Goal: Information Seeking & Learning: Understand process/instructions

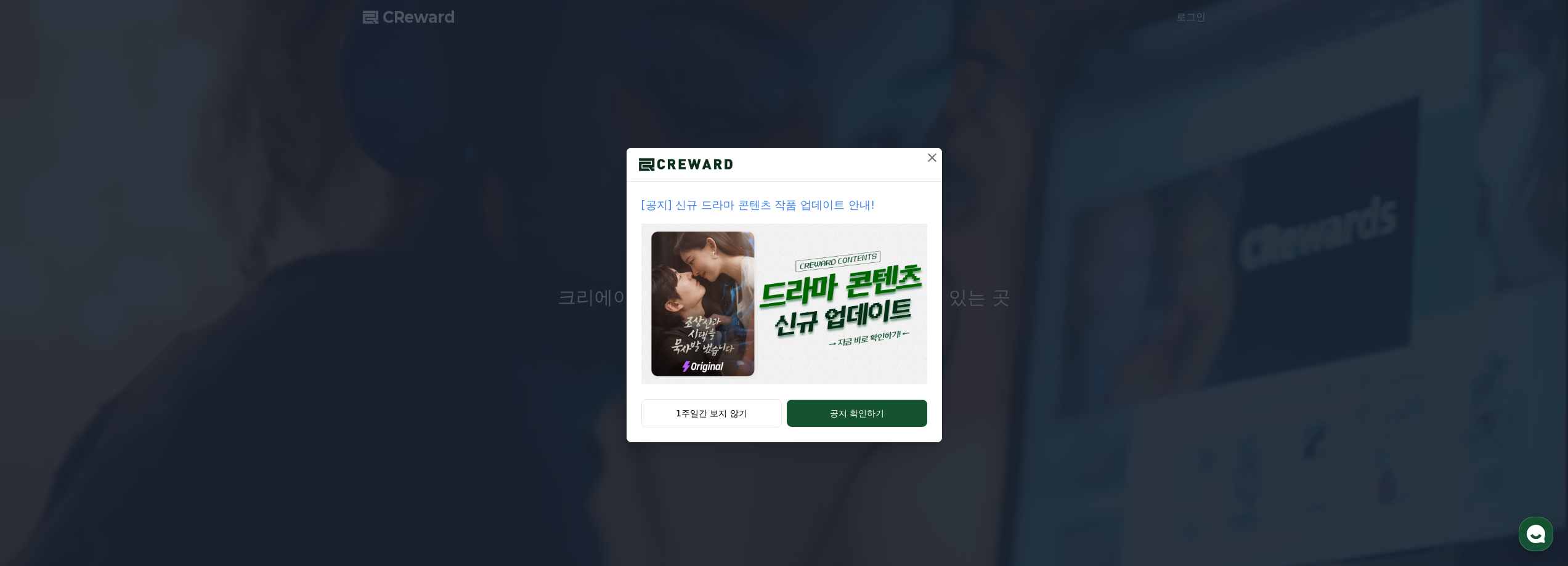
click at [932, 151] on icon at bounding box center [931, 157] width 15 height 15
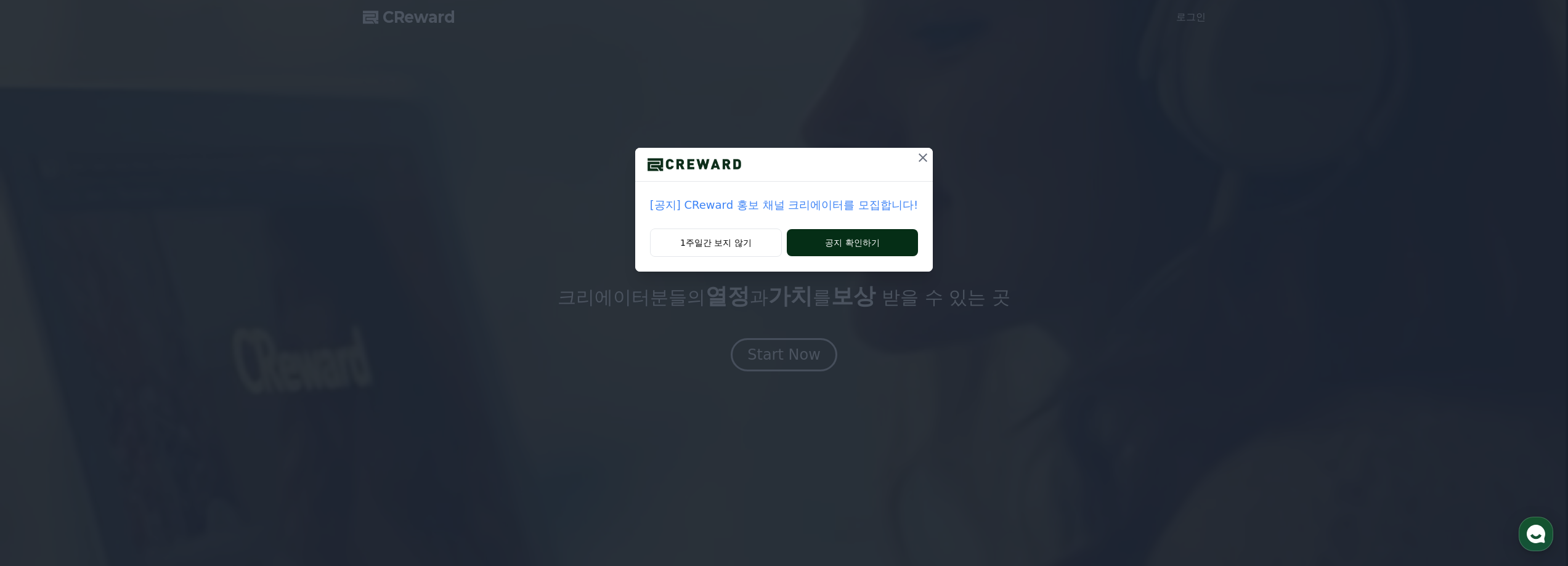
click at [817, 242] on button "공지 확인하기" at bounding box center [852, 242] width 131 height 27
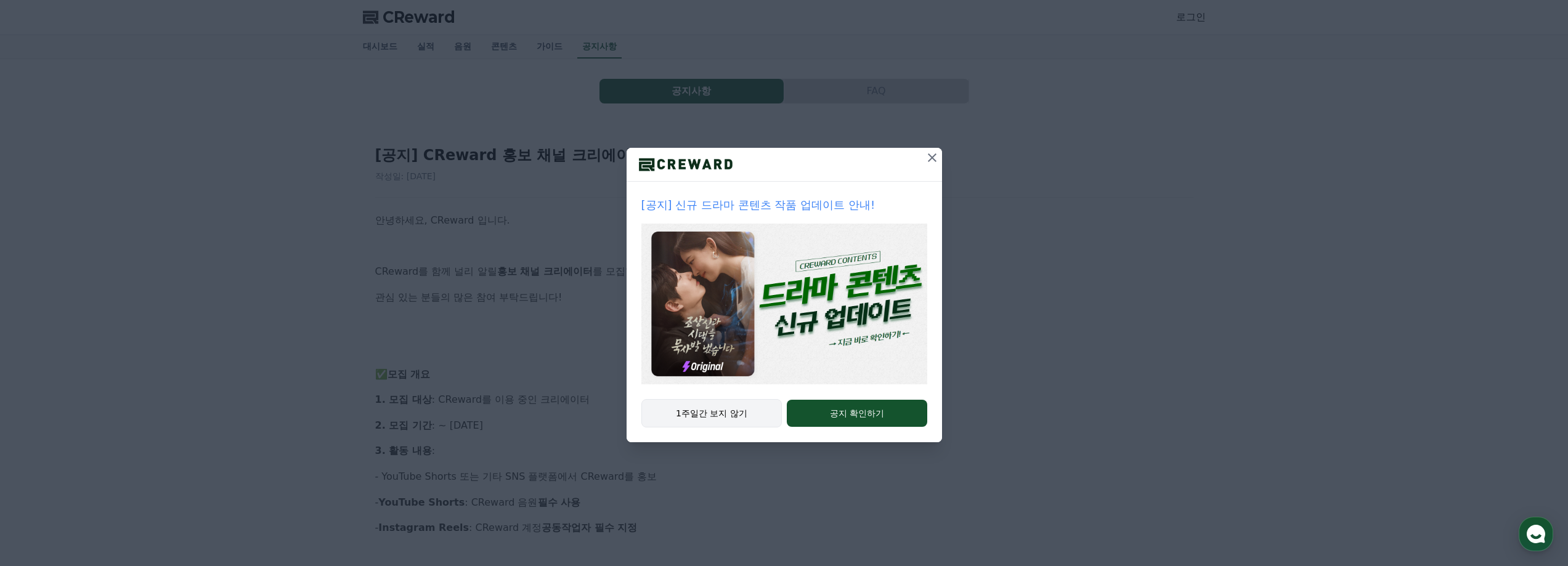
click at [739, 410] on button "1주일간 보지 않기" at bounding box center [711, 413] width 141 height 28
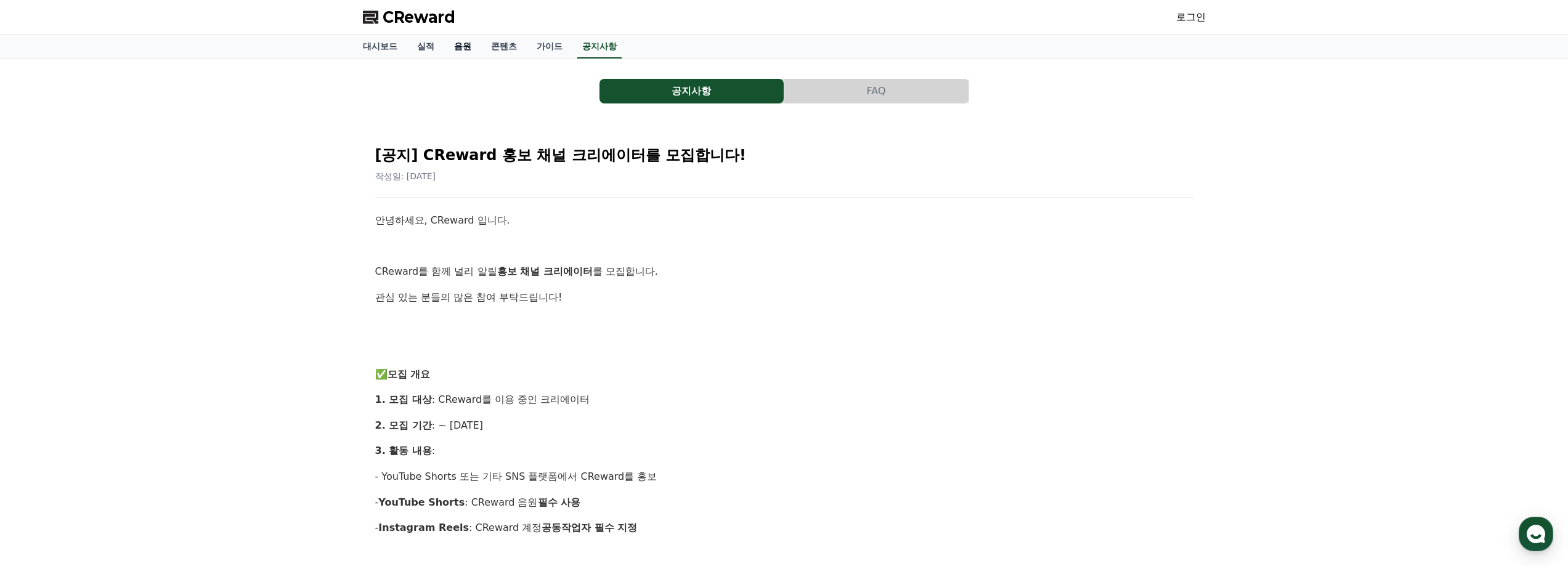
click at [456, 48] on link "음원" at bounding box center [462, 46] width 37 height 23
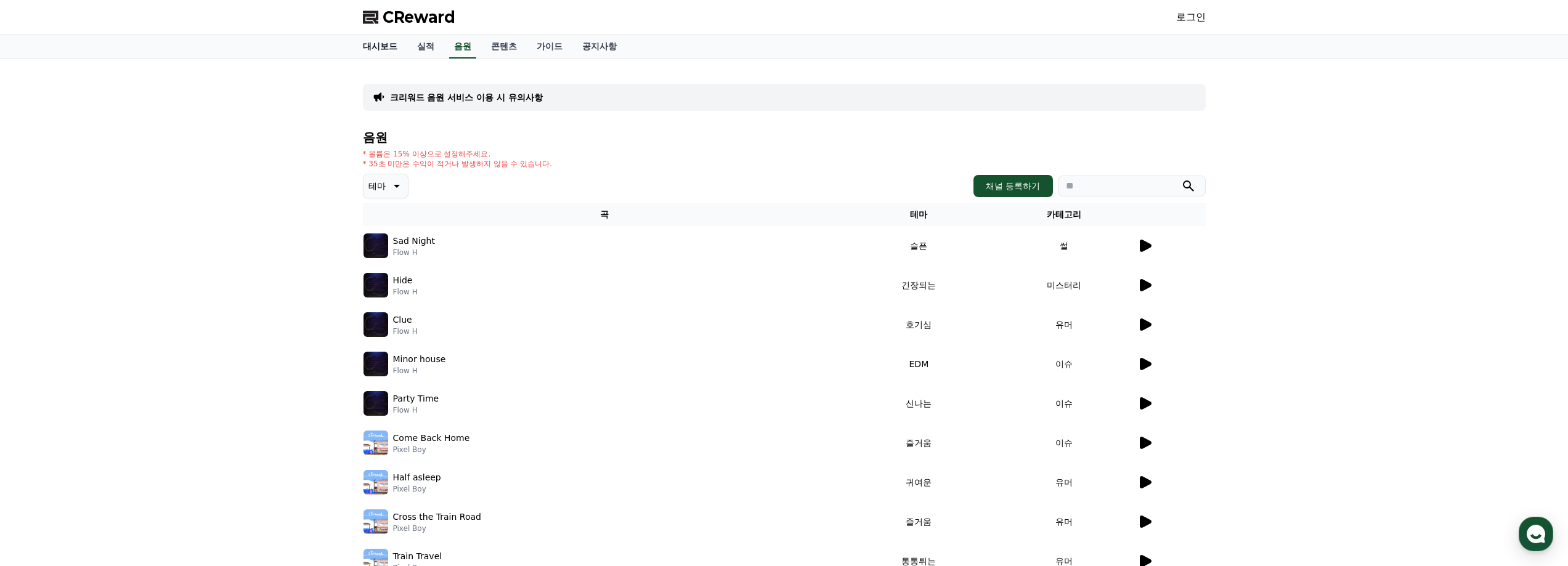
click at [378, 45] on link "대시보드" at bounding box center [380, 46] width 54 height 23
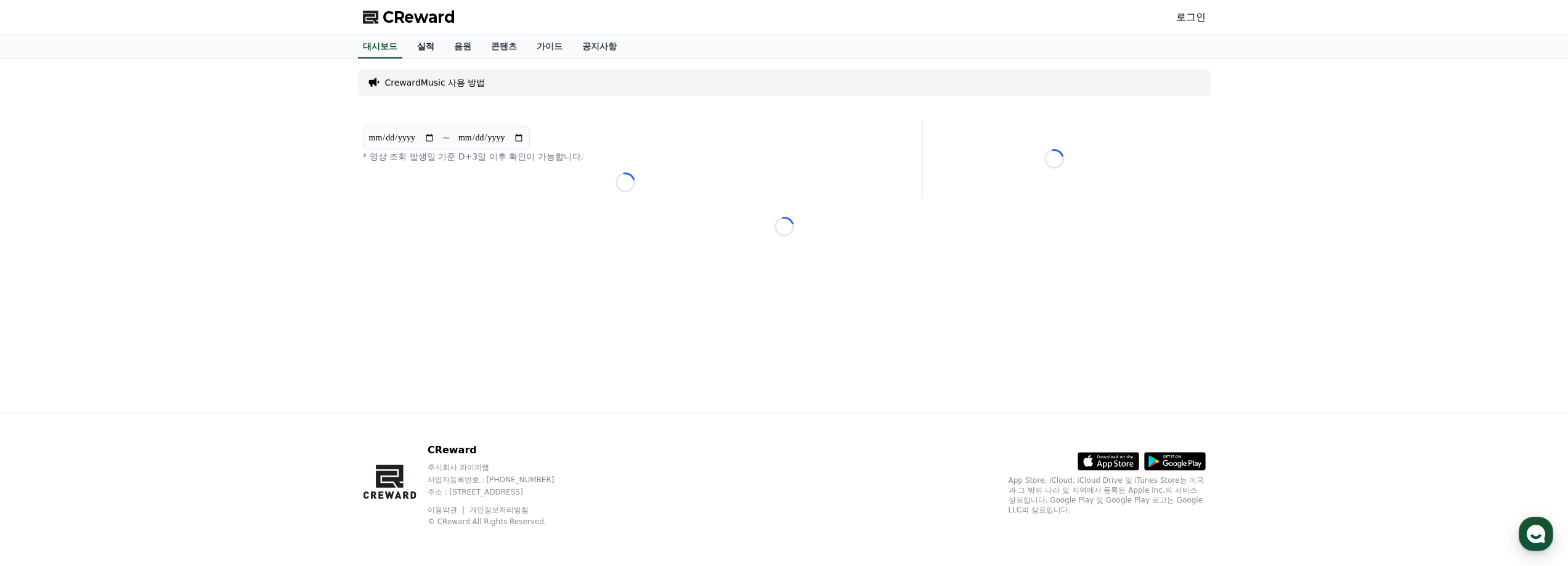
click at [413, 51] on link "실적" at bounding box center [425, 46] width 37 height 23
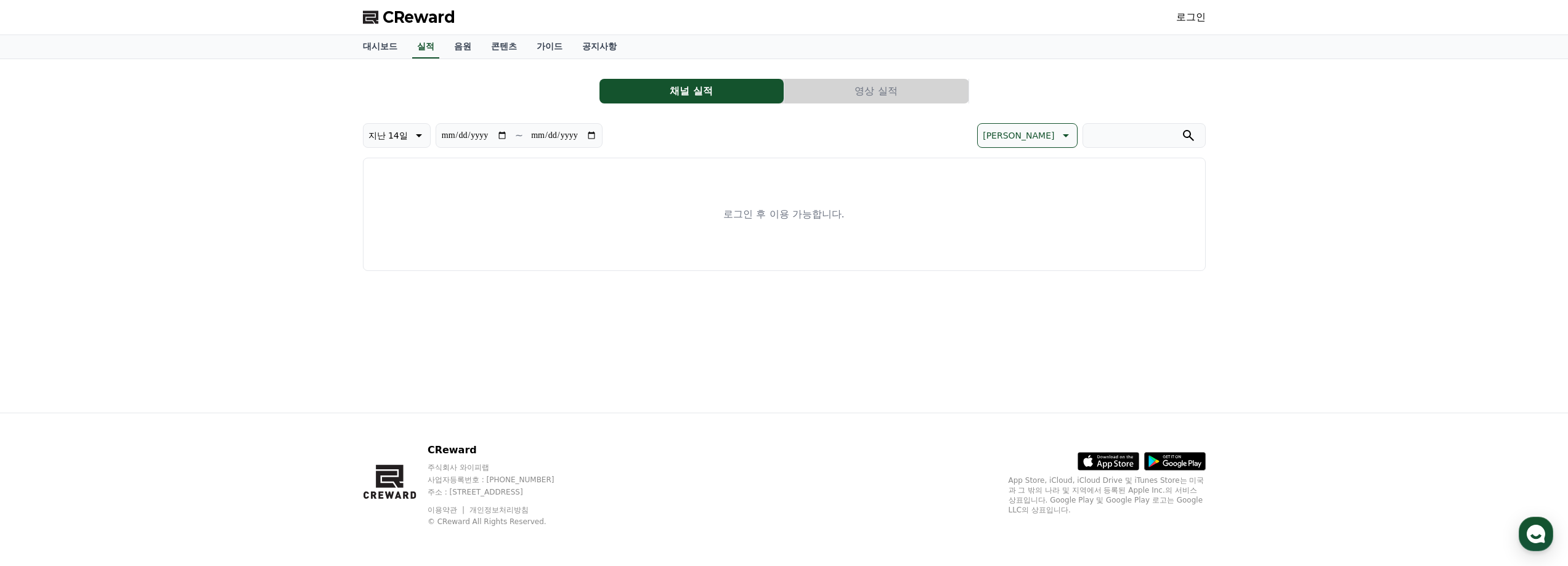
click at [841, 86] on button "영상 실적" at bounding box center [876, 91] width 184 height 25
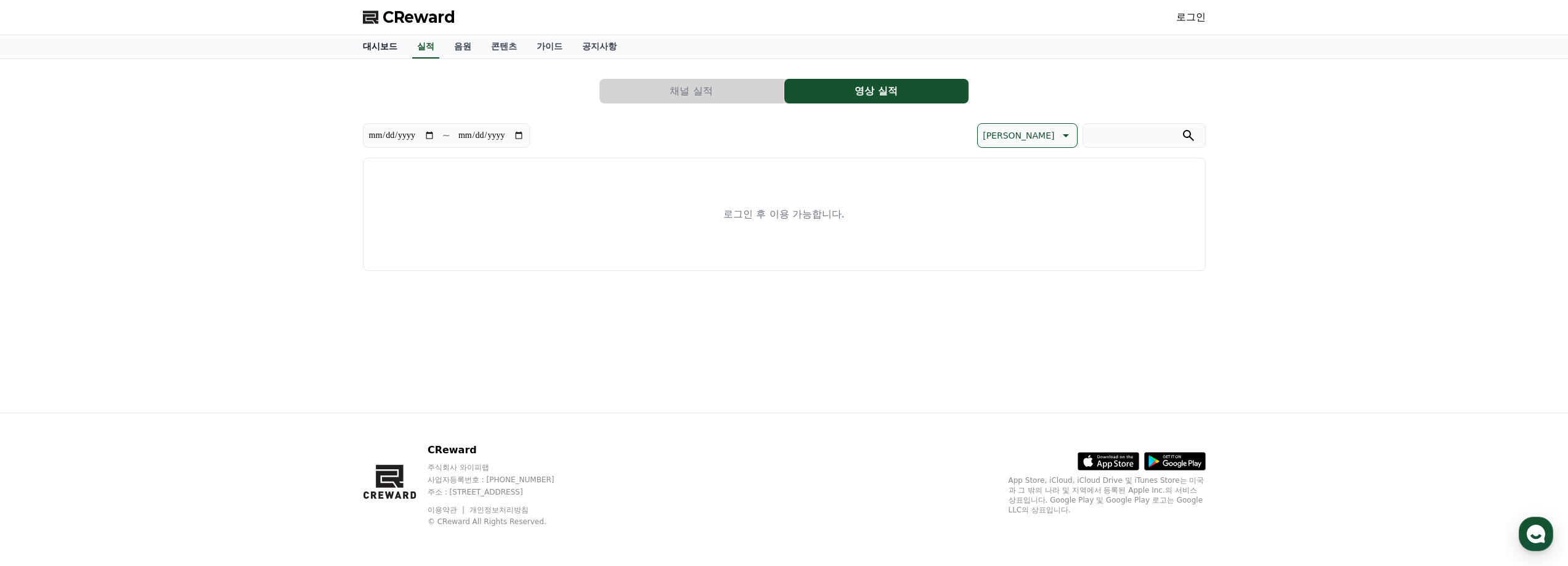
click at [375, 42] on link "대시보드" at bounding box center [380, 46] width 54 height 23
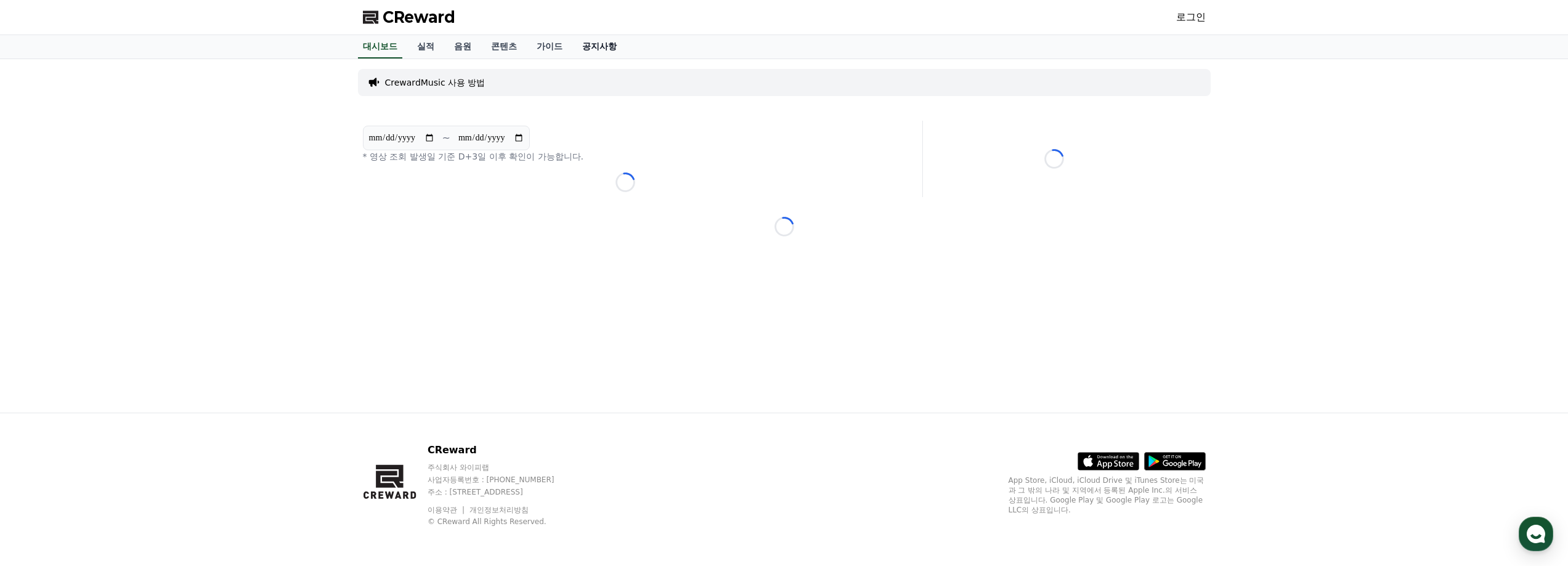
click at [611, 47] on link "공지사항" at bounding box center [599, 46] width 54 height 23
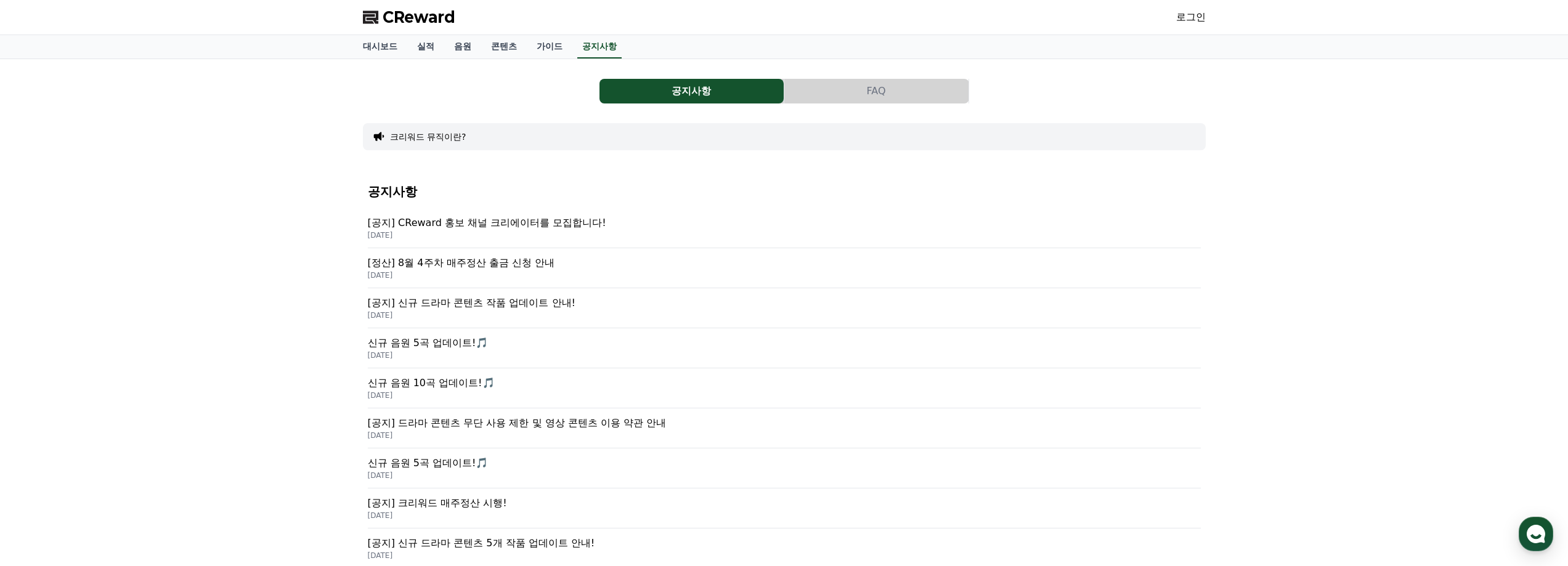
click at [832, 98] on button "FAQ" at bounding box center [876, 91] width 184 height 25
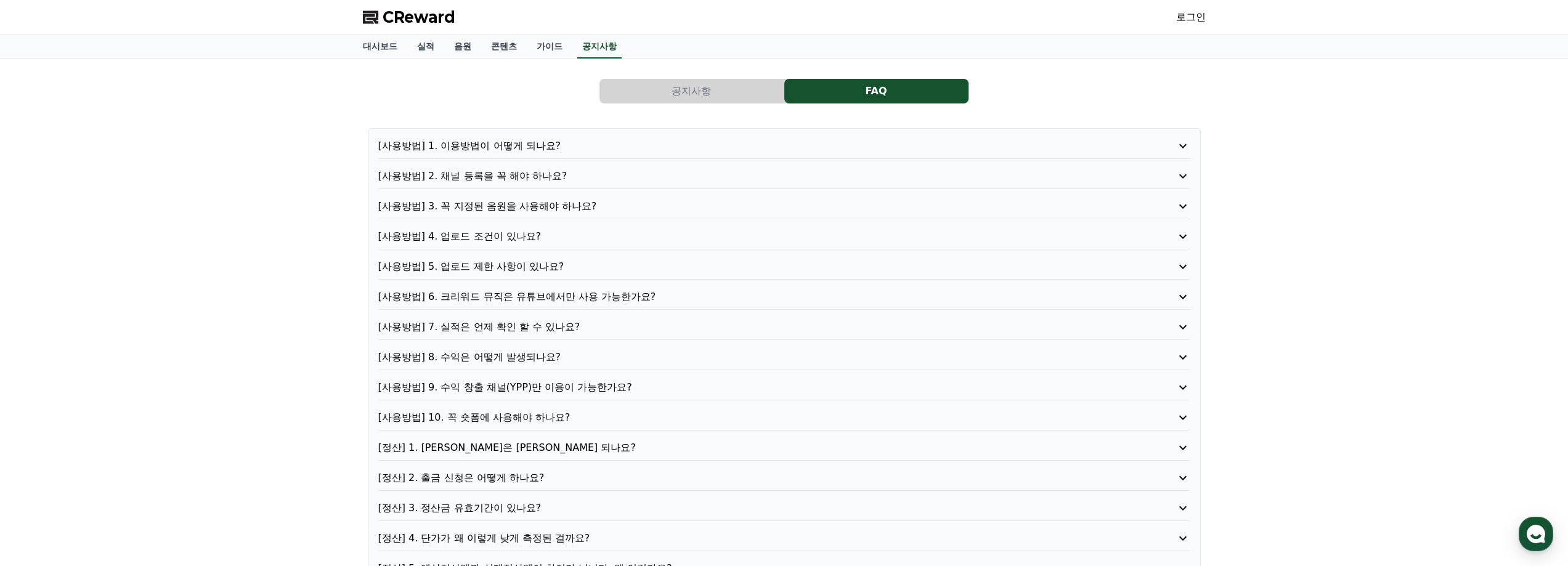
click at [520, 325] on p "[사용방법] 7. 실적은 언제 확인 할 수 있나요?" at bounding box center [751, 326] width 747 height 15
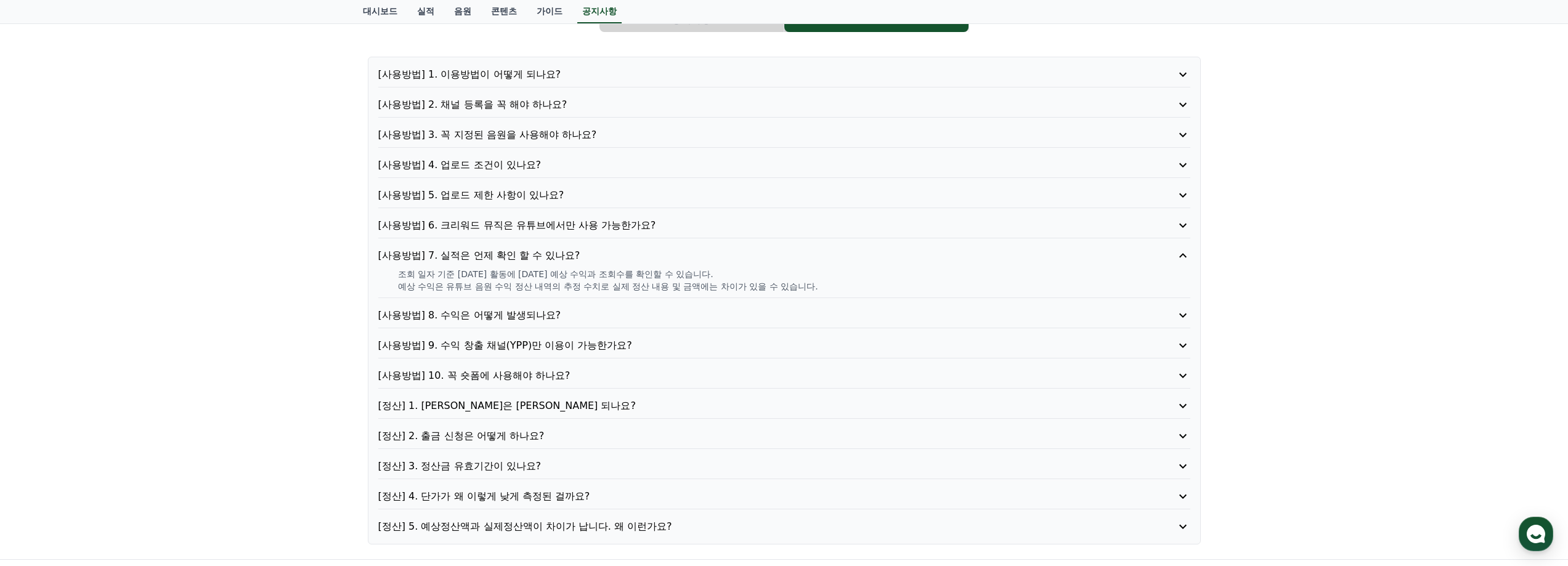
scroll to position [185, 0]
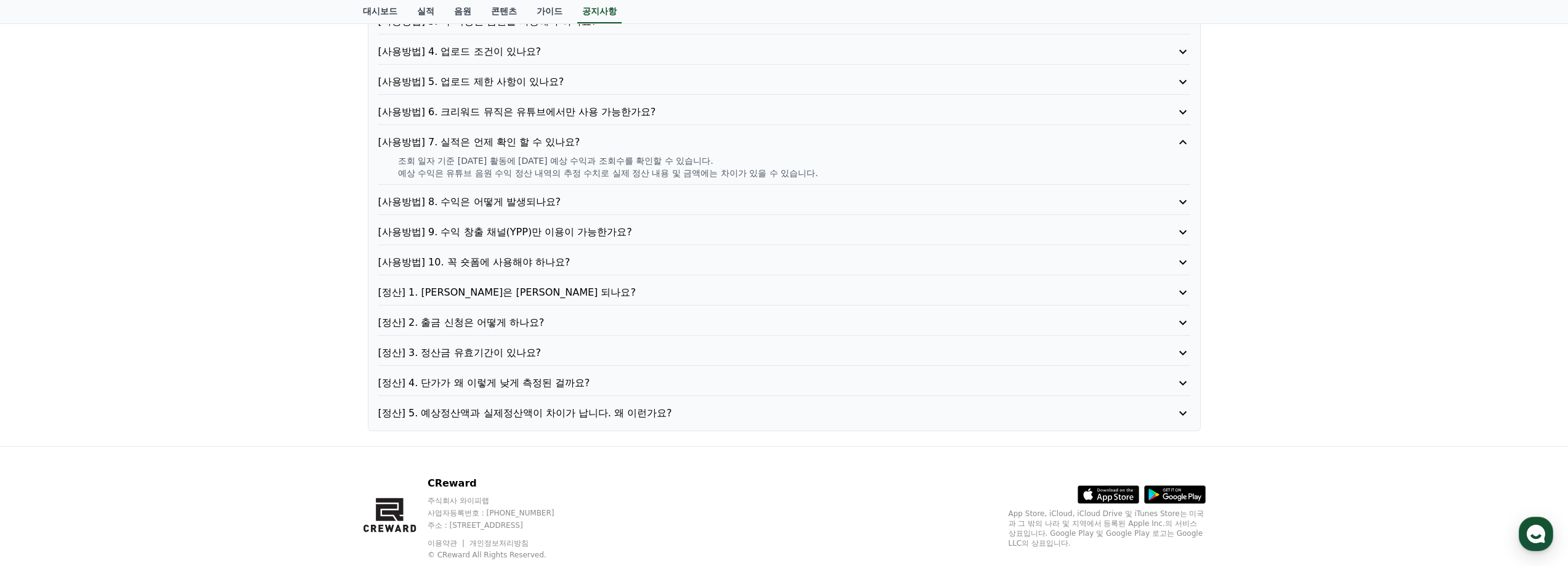
click at [554, 200] on p "[사용방법] 8. 수익은 어떻게 발생되나요?" at bounding box center [751, 201] width 747 height 15
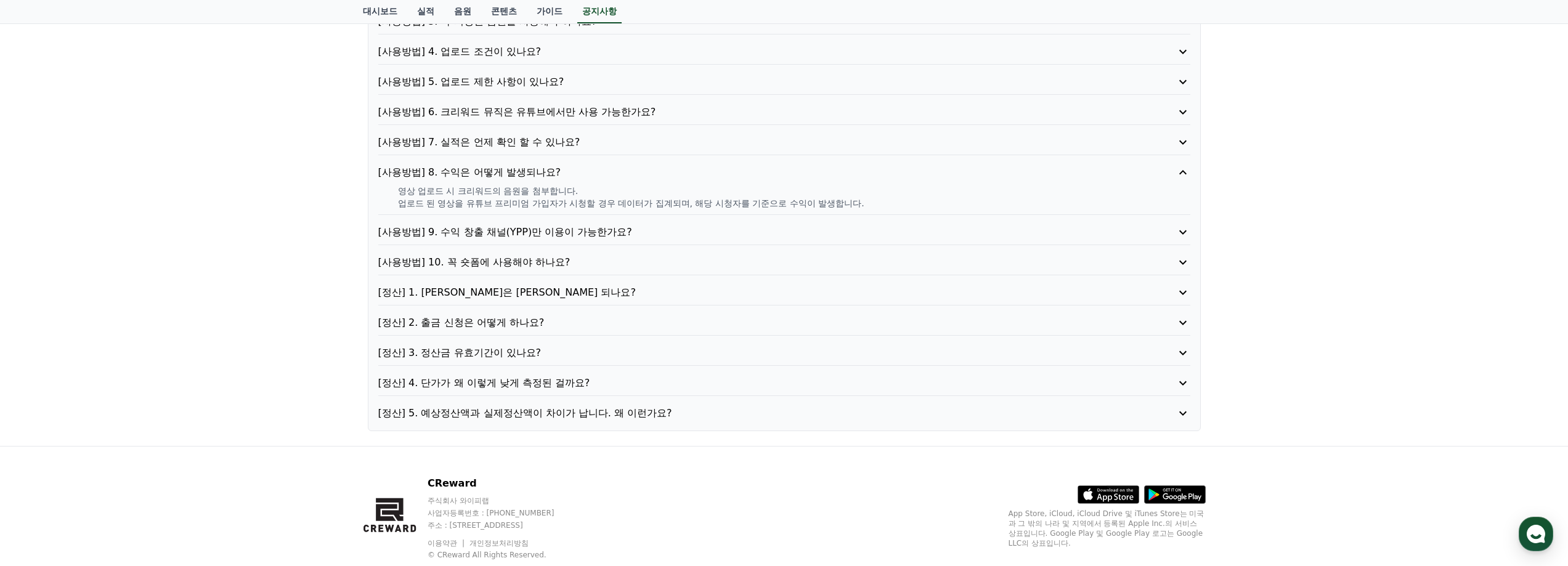
click at [531, 231] on p "[사용방법] 9. 수익 창출 채널(YPP)만 이용이 가능한가요?" at bounding box center [751, 231] width 747 height 15
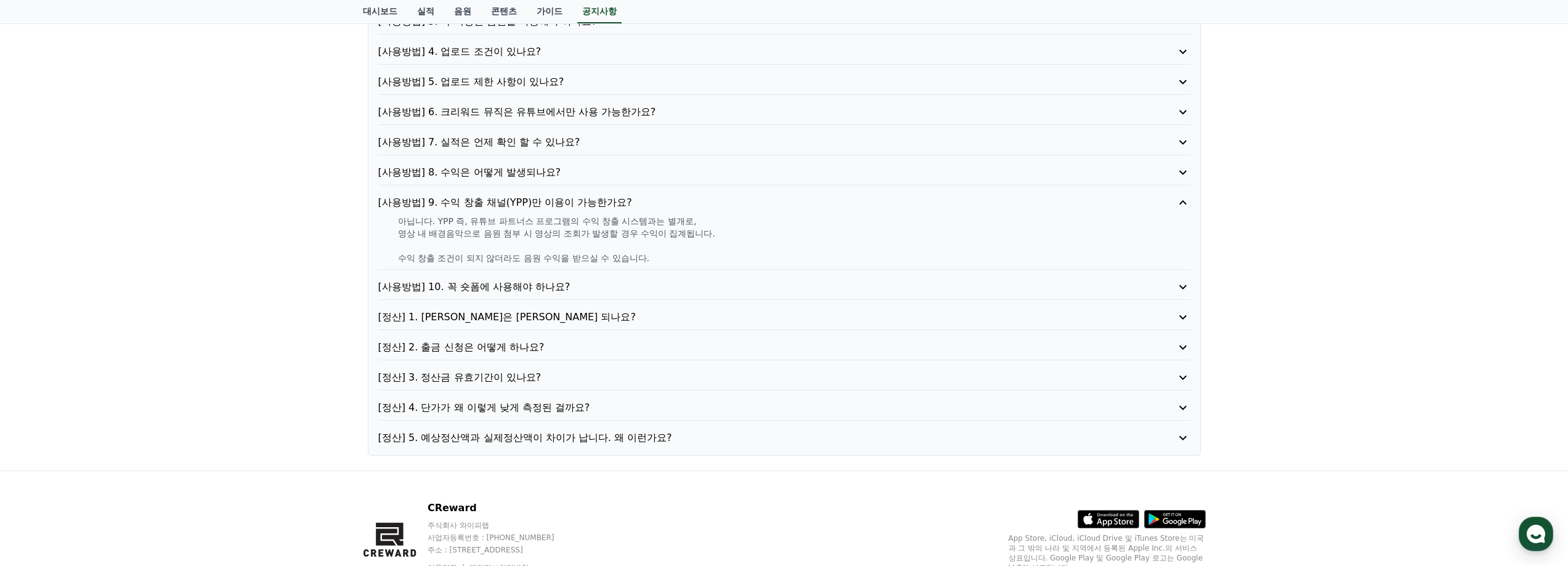
click at [540, 277] on div "[사용방법] 1. 이용방법이 어떻게 되나요? [사용방법] 2. 채널 등록을 꼭 해야 하나요? [사용방법] 3. 꼭 지정된 음원을 사용해야 하나…" at bounding box center [784, 200] width 833 height 512
click at [564, 289] on p "[사용방법] 10. 꼭 숏폼에 사용해야 하나요?" at bounding box center [751, 286] width 747 height 15
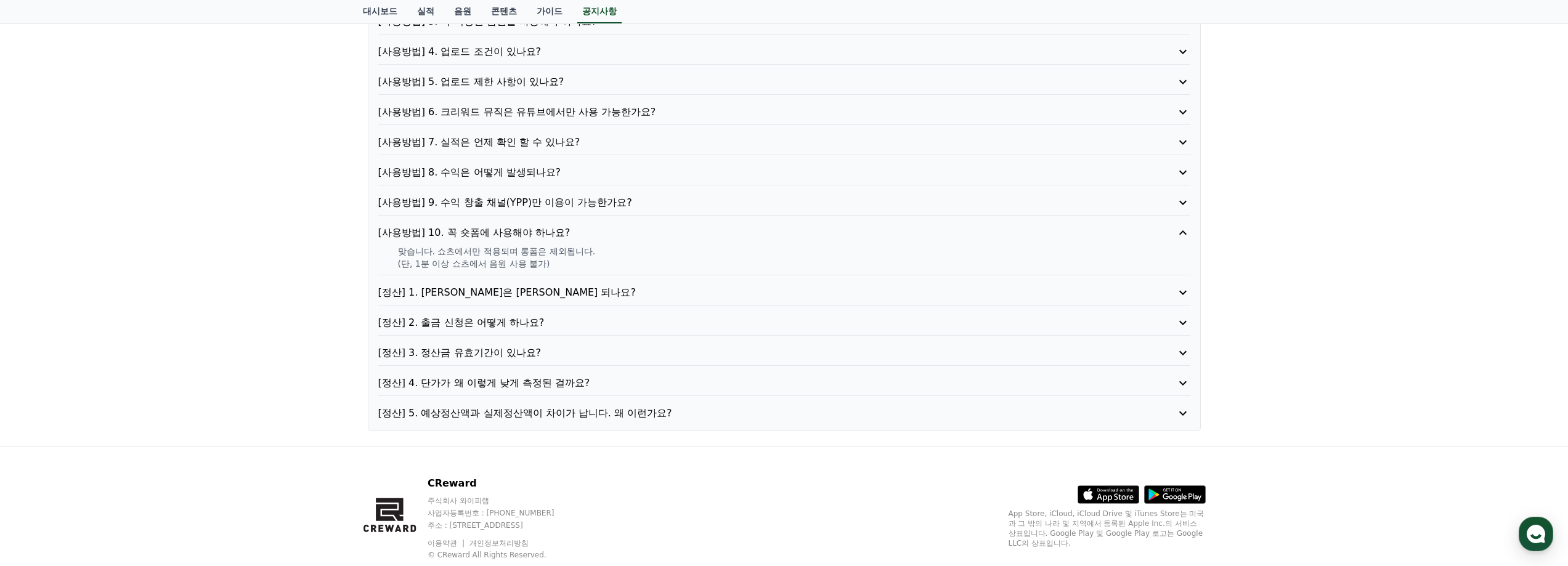
click at [580, 196] on p "[사용방법] 9. 수익 창출 채널(YPP)만 이용이 가능한가요?" at bounding box center [751, 202] width 747 height 15
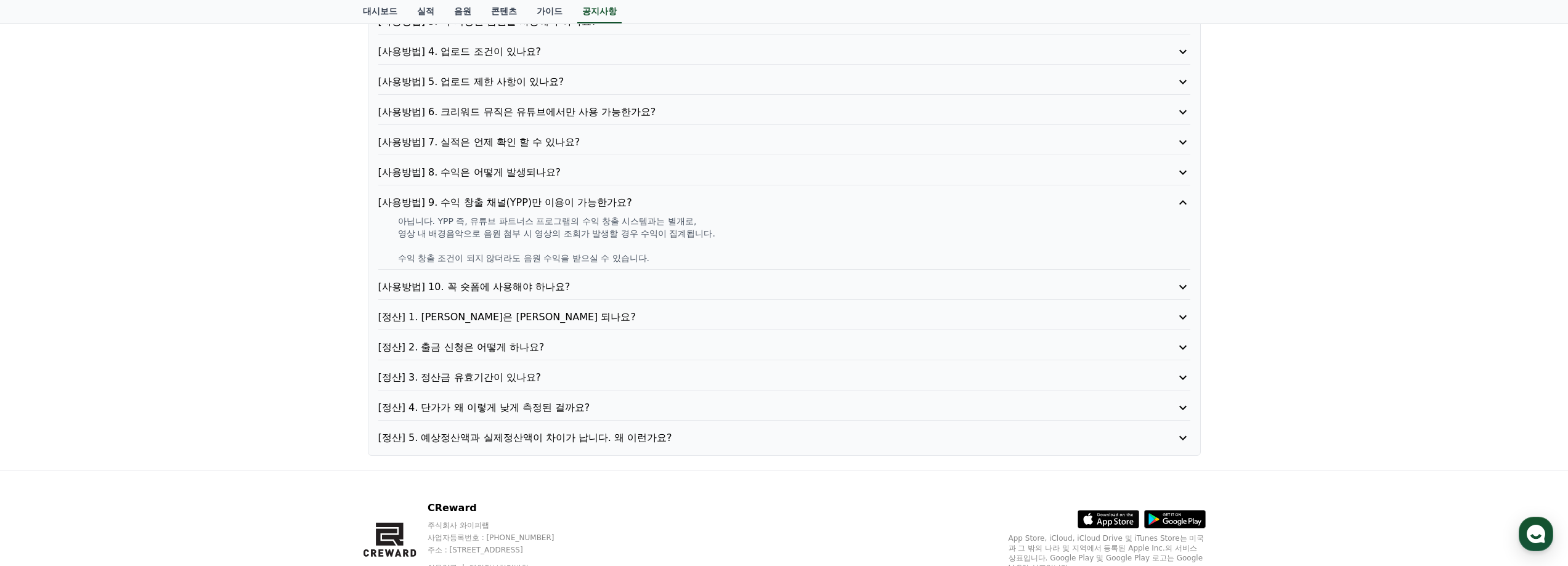
click at [558, 321] on p "[정산] 1. [PERSON_NAME]은 [PERSON_NAME] 되나요?" at bounding box center [751, 317] width 747 height 15
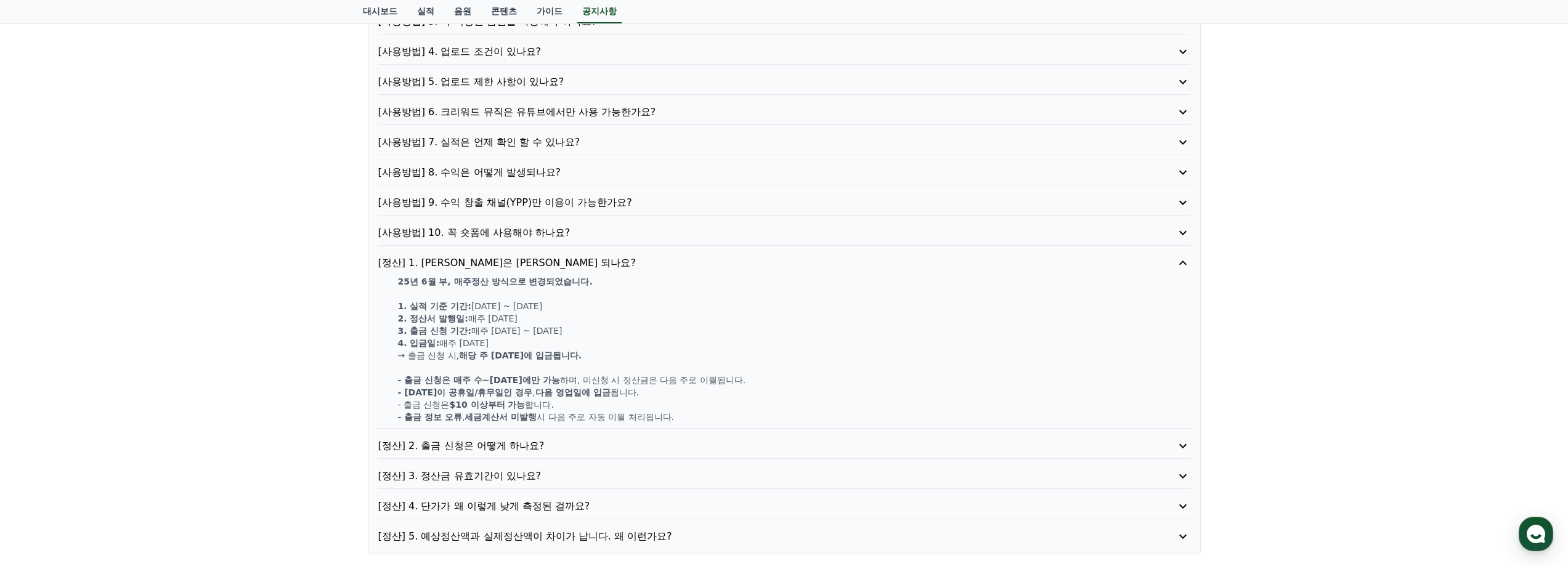
click at [523, 434] on div "[사용방법] 1. 이용방법이 어떻게 되나요? [사용방법] 2. 채널 등록을 꼭 해야 하나요? [사용방법] 3. 꼭 지정된 음원을 사용해야 하나…" at bounding box center [784, 248] width 833 height 611
click at [524, 442] on p "[정산] 2. 출금 신청은 어떻게 하나요?" at bounding box center [751, 445] width 747 height 15
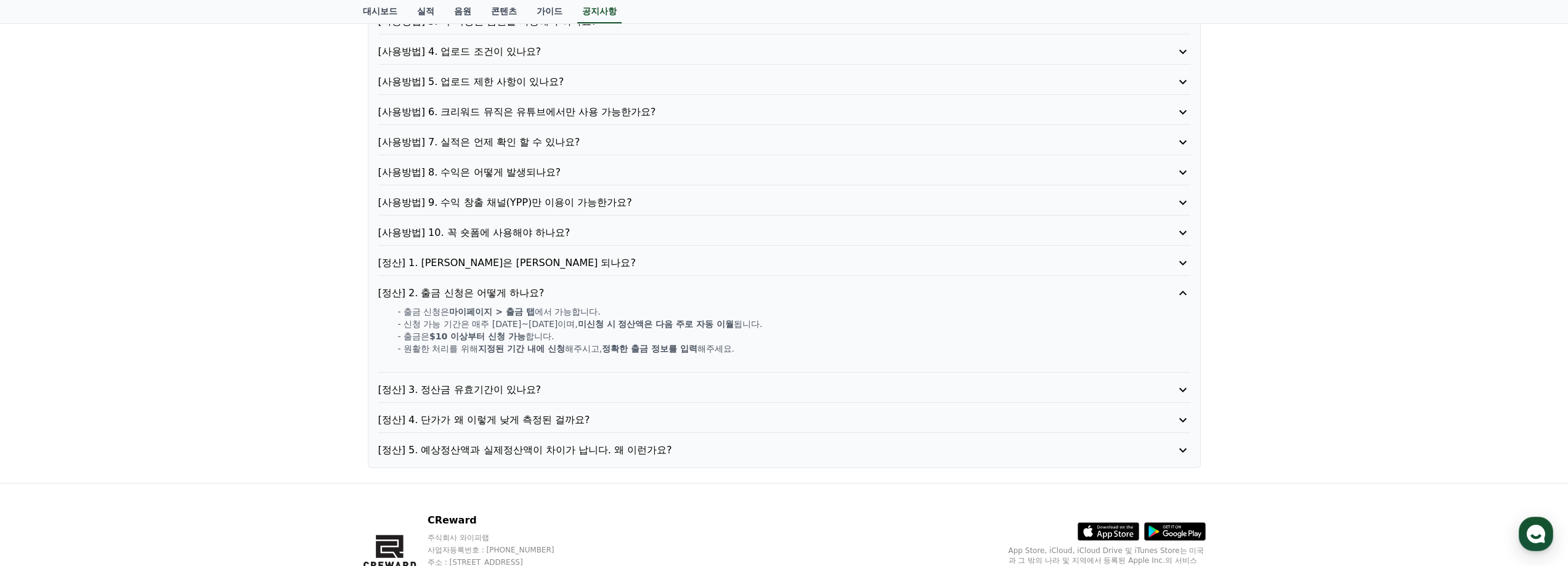
click at [589, 398] on div "[정산] 3. 정산금 유효기간이 있나요?" at bounding box center [784, 392] width 812 height 21
click at [584, 383] on p "[정산] 3. 정산금 유효기간이 있나요?" at bounding box center [751, 389] width 747 height 15
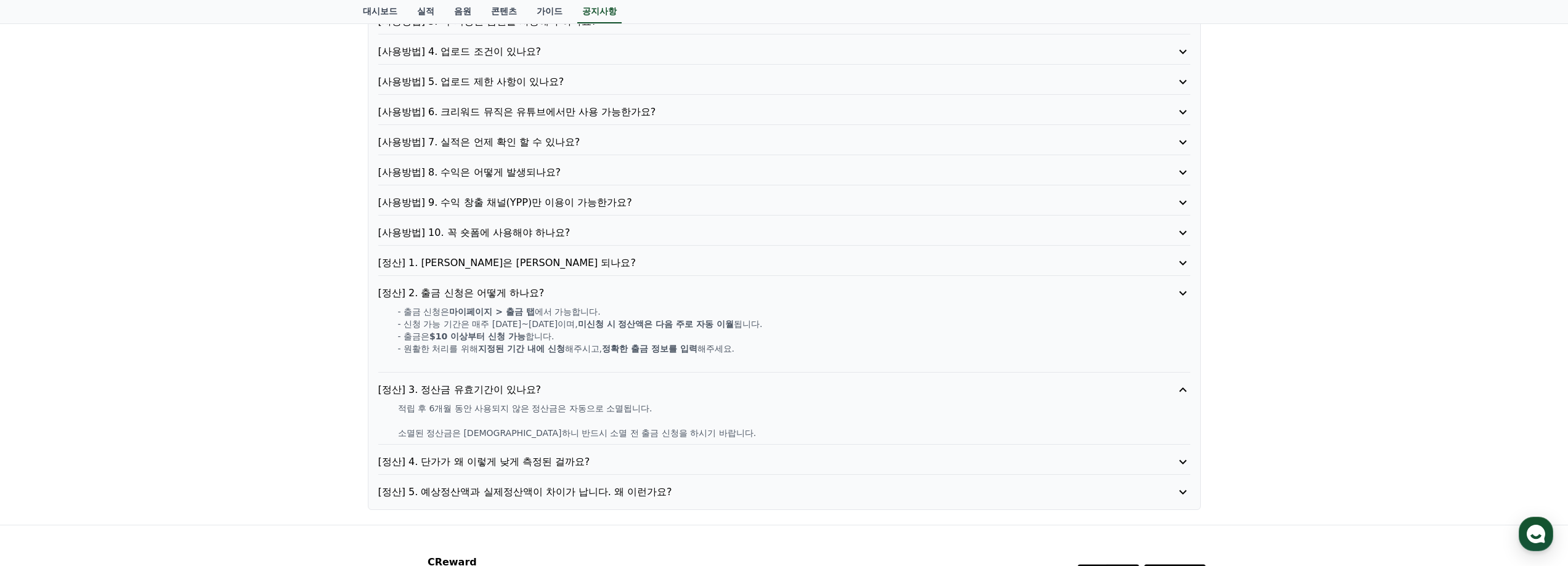
click at [562, 455] on p "[정산] 4. 단가가 왜 이렇게 낮게 측정된 걸까요?" at bounding box center [751, 462] width 747 height 15
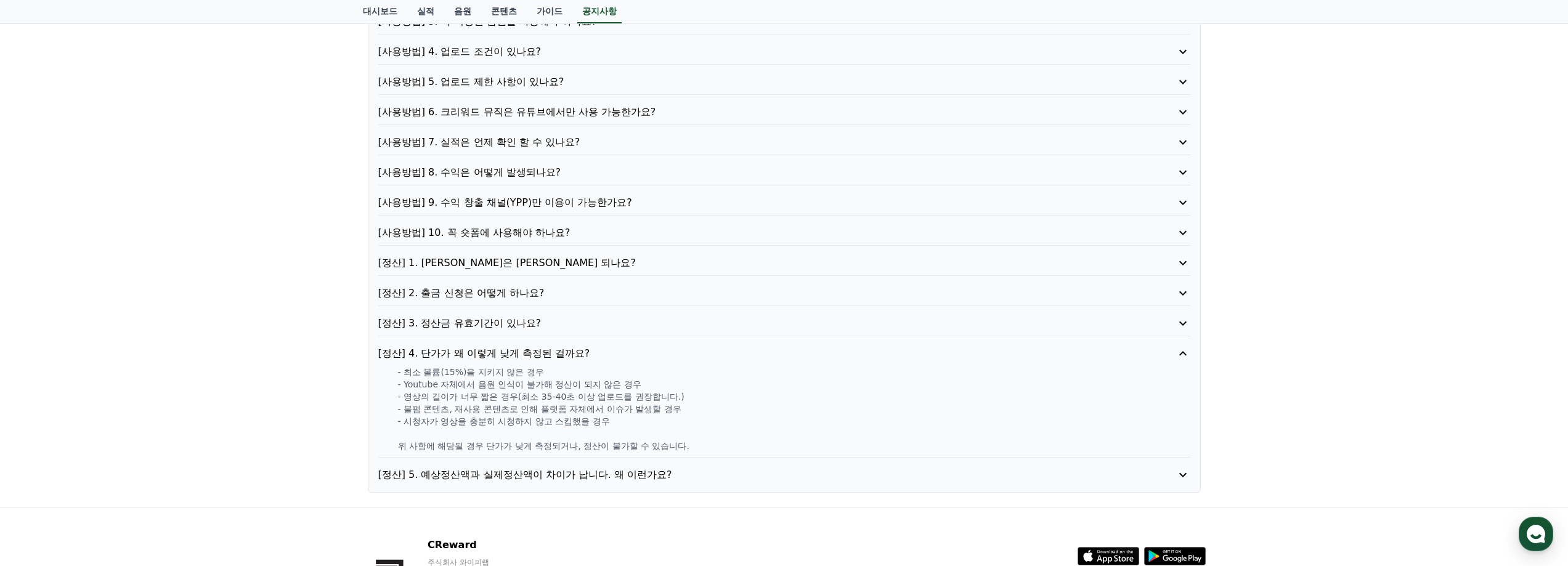
click at [545, 474] on p "[정산] 5. 예상정산액과 실제정산액이 차이가 납니다. 왜 이런가요?" at bounding box center [751, 474] width 747 height 15
